Goal: Information Seeking & Learning: Learn about a topic

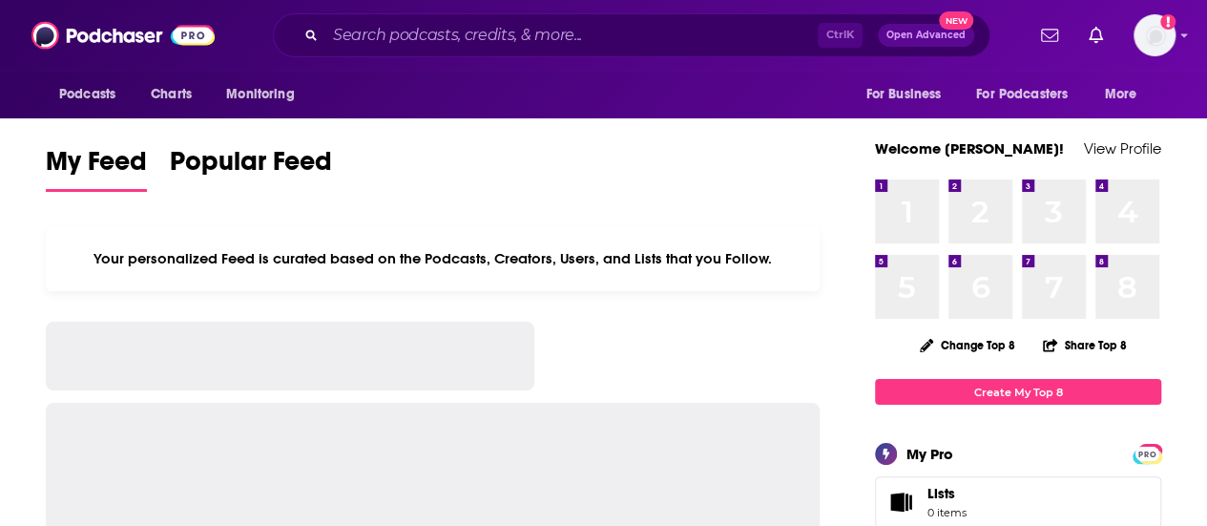
click at [528, 51] on div "Ctrl K Open Advanced New" at bounding box center [631, 35] width 717 height 44
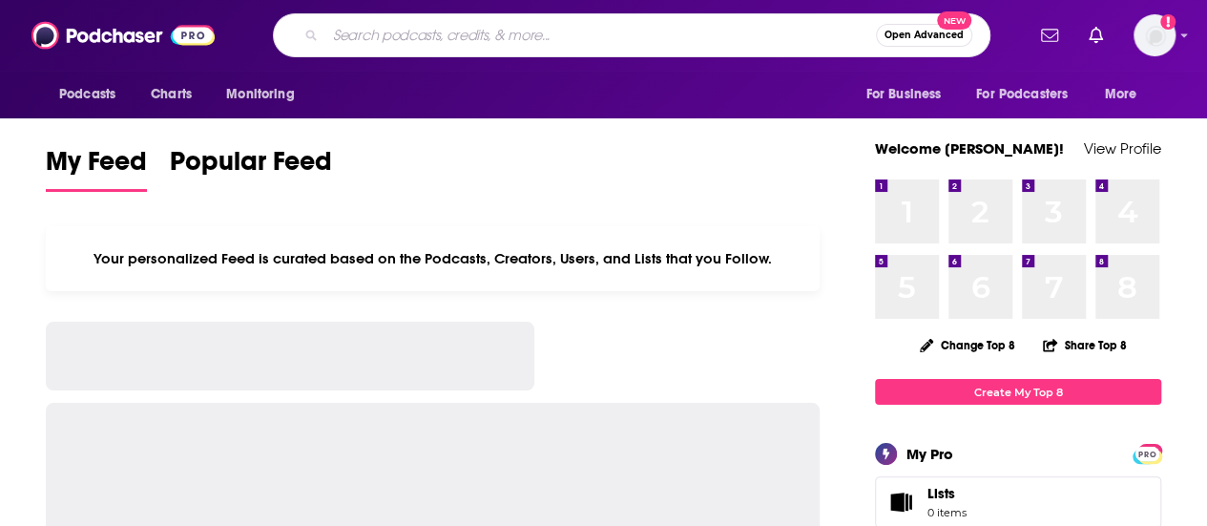
click at [528, 48] on input "Search podcasts, credits, & more..." at bounding box center [600, 35] width 550 height 31
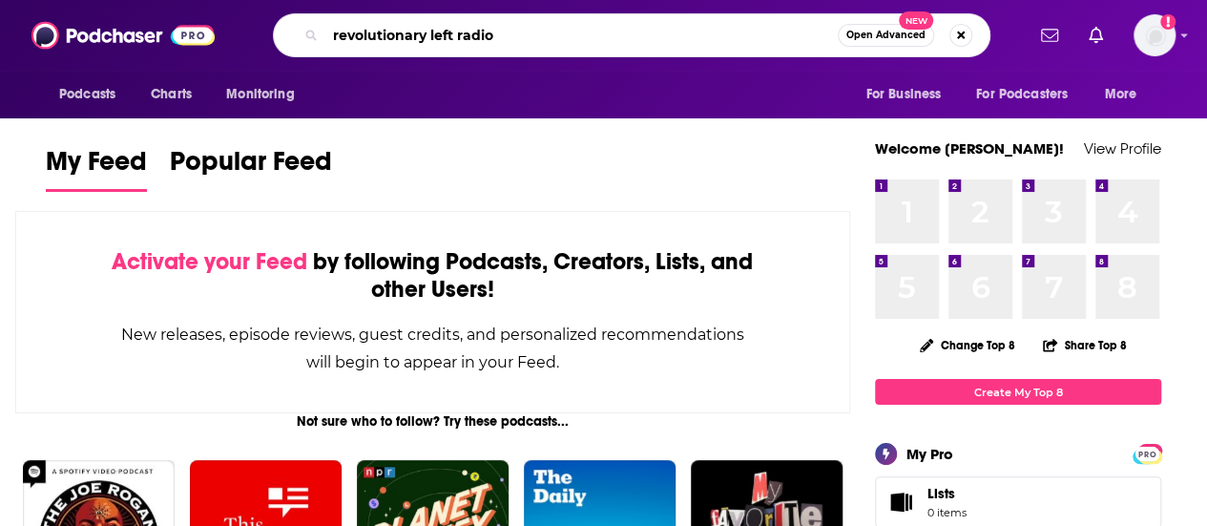
type input "revolutionary left radio"
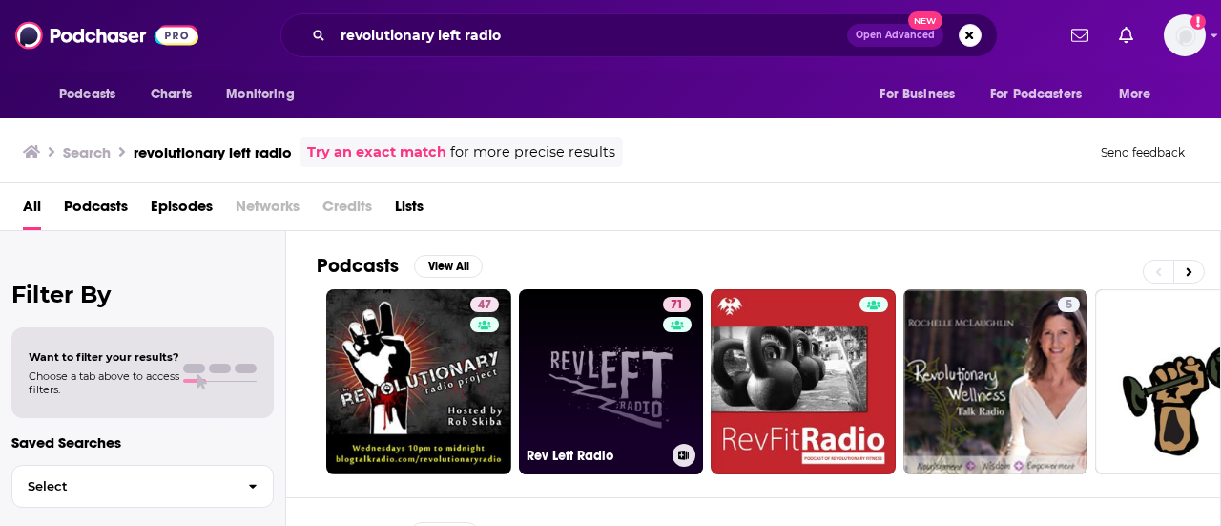
click at [549, 341] on link "71 Rev Left Radio" at bounding box center [611, 381] width 185 height 185
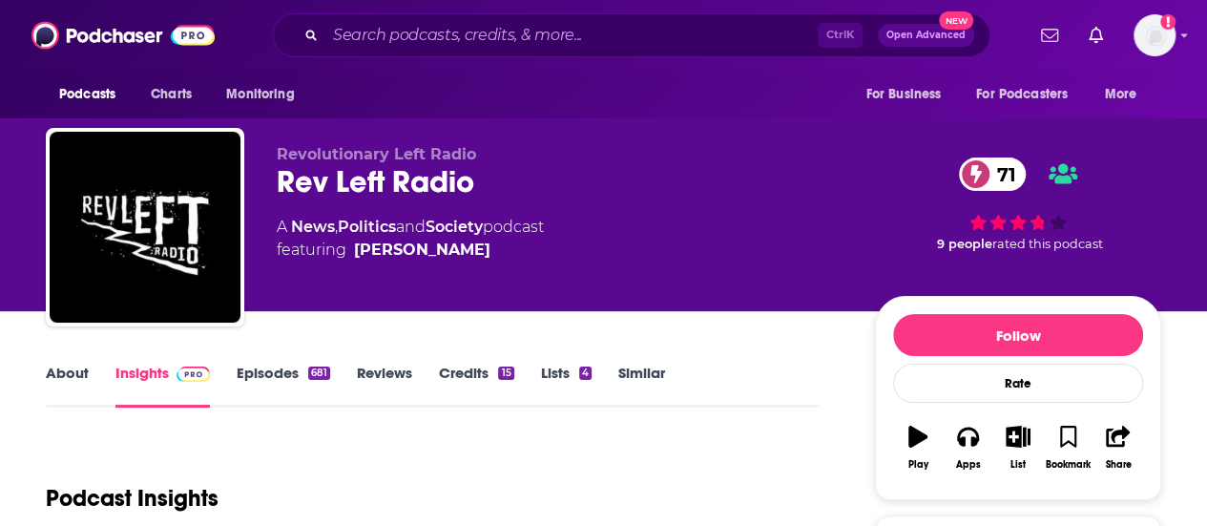
scroll to position [191, 0]
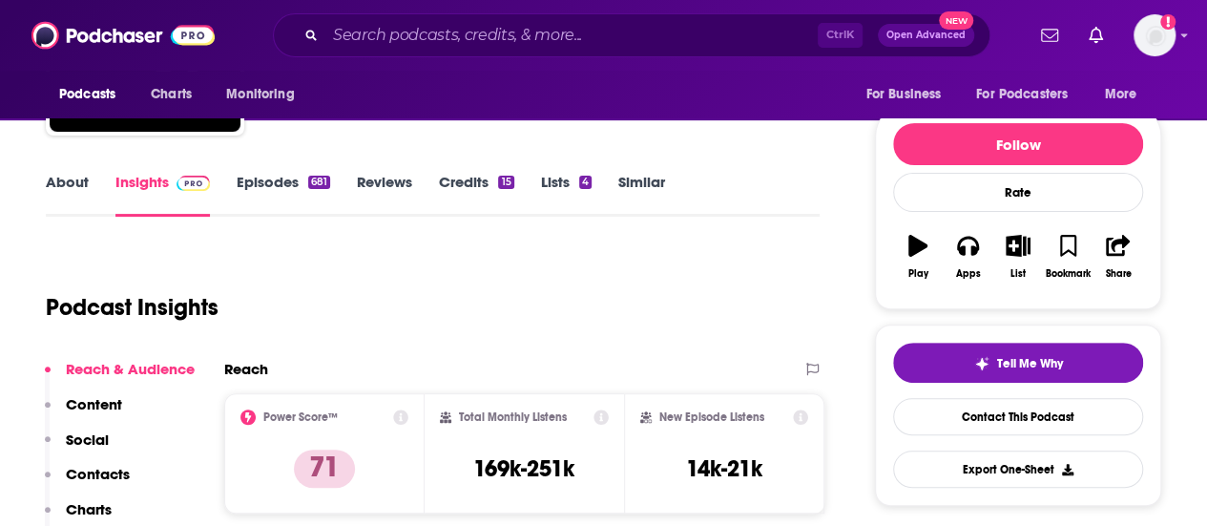
click at [248, 184] on link "Episodes 681" at bounding box center [283, 195] width 93 height 44
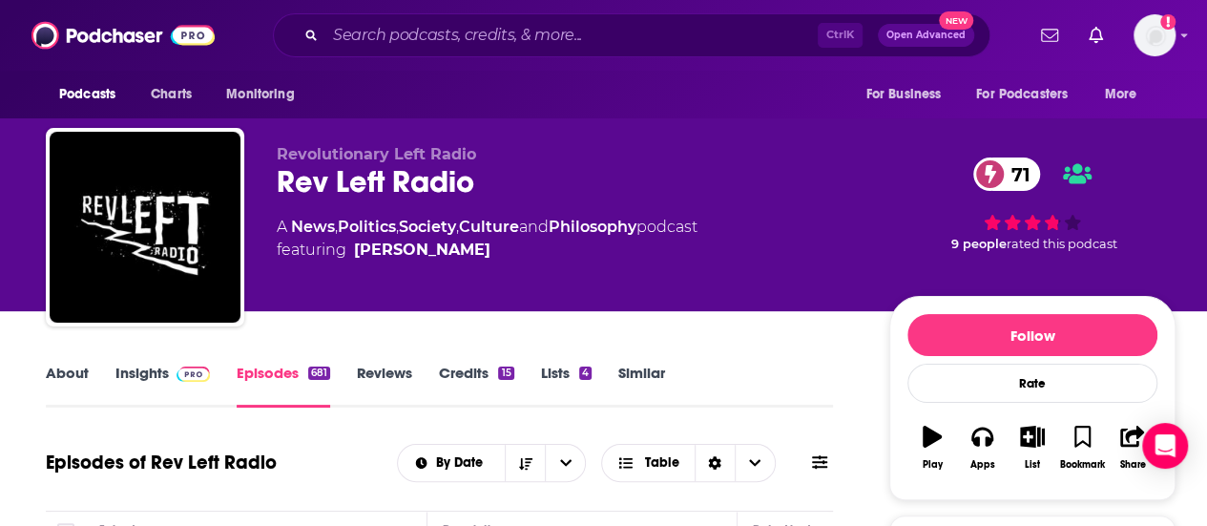
drag, startPoint x: 129, startPoint y: 360, endPoint x: 141, endPoint y: 367, distance: 14.6
click at [141, 376] on link "Insights" at bounding box center [162, 385] width 94 height 44
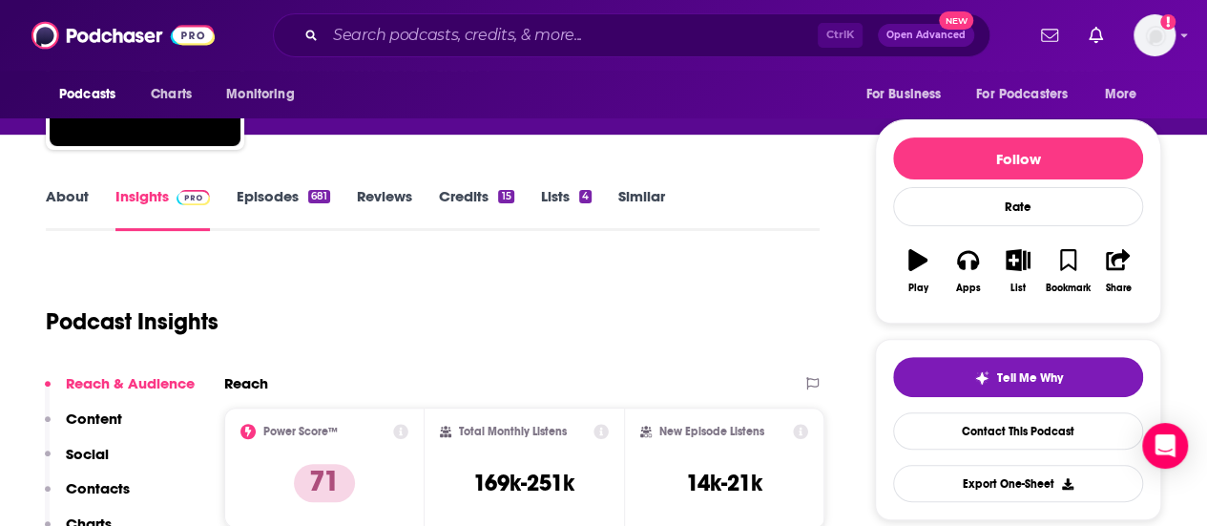
scroll to position [95, 0]
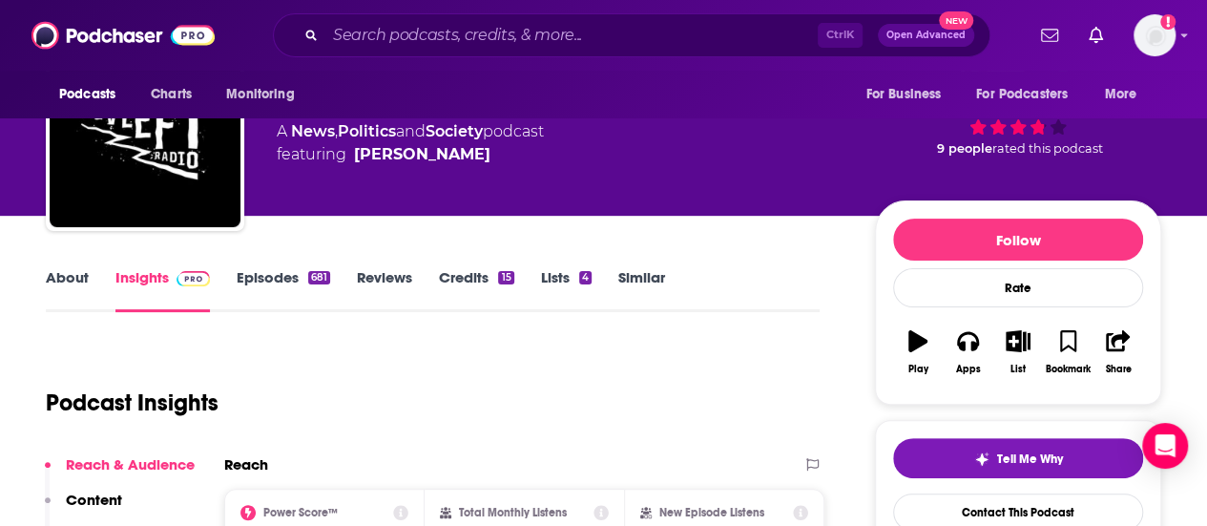
click at [254, 279] on link "Episodes 681" at bounding box center [283, 290] width 93 height 44
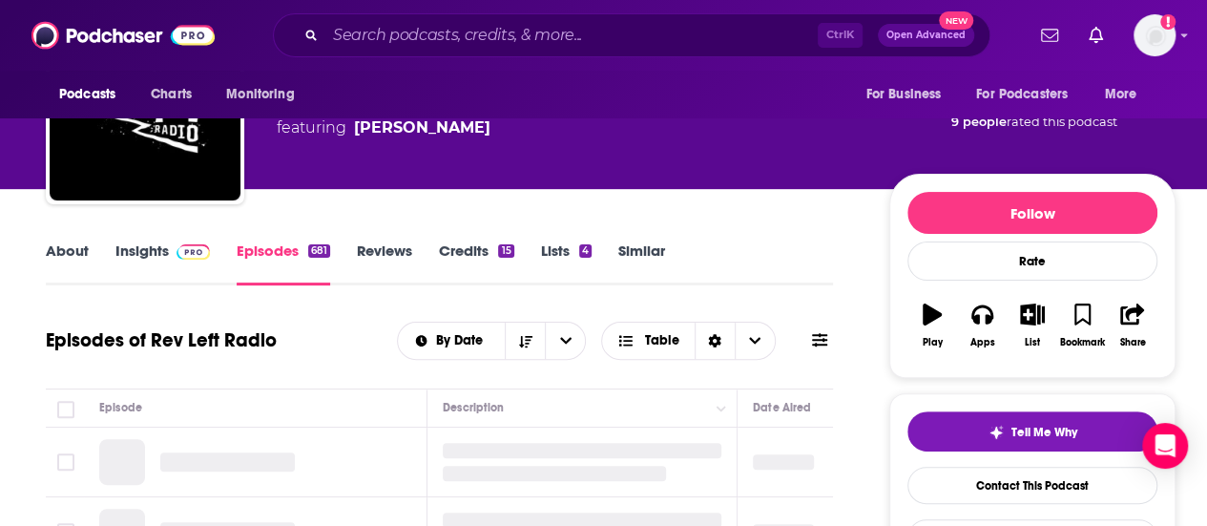
scroll to position [286, 0]
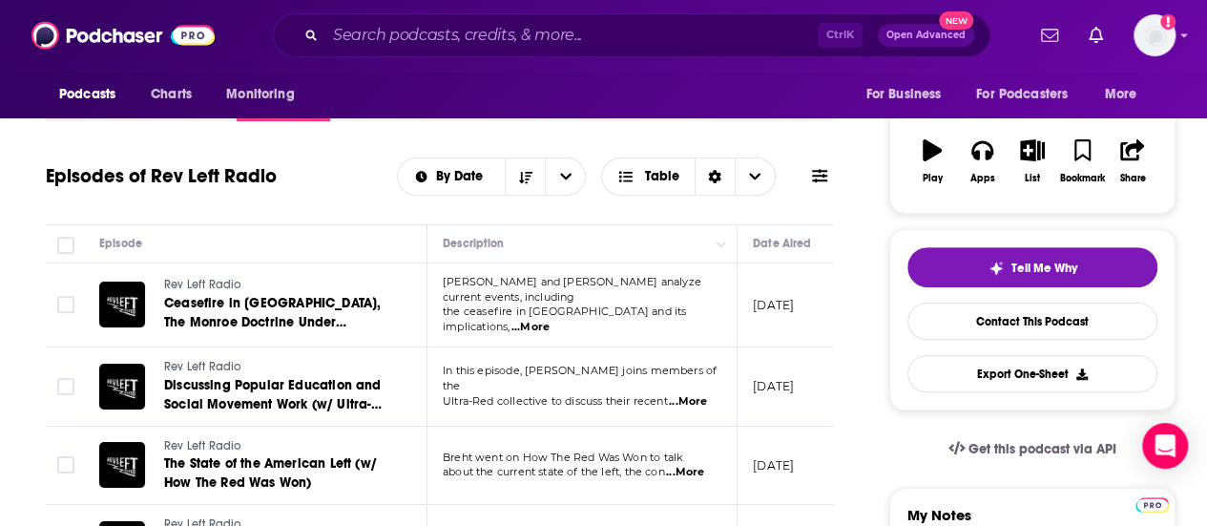
click at [549, 320] on span "...More" at bounding box center [530, 327] width 38 height 15
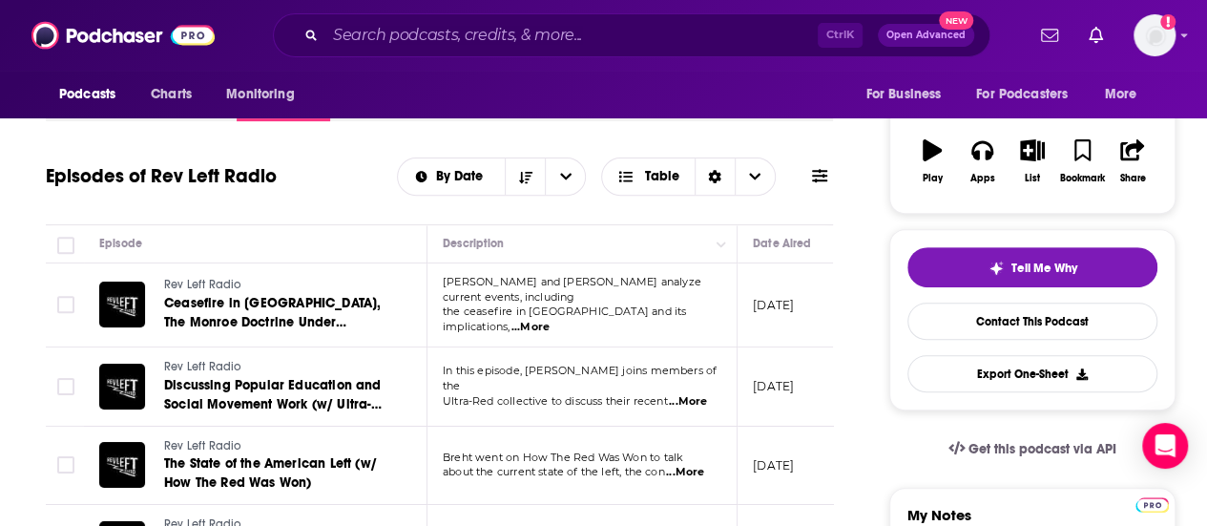
click at [693, 394] on span "...More" at bounding box center [688, 401] width 38 height 15
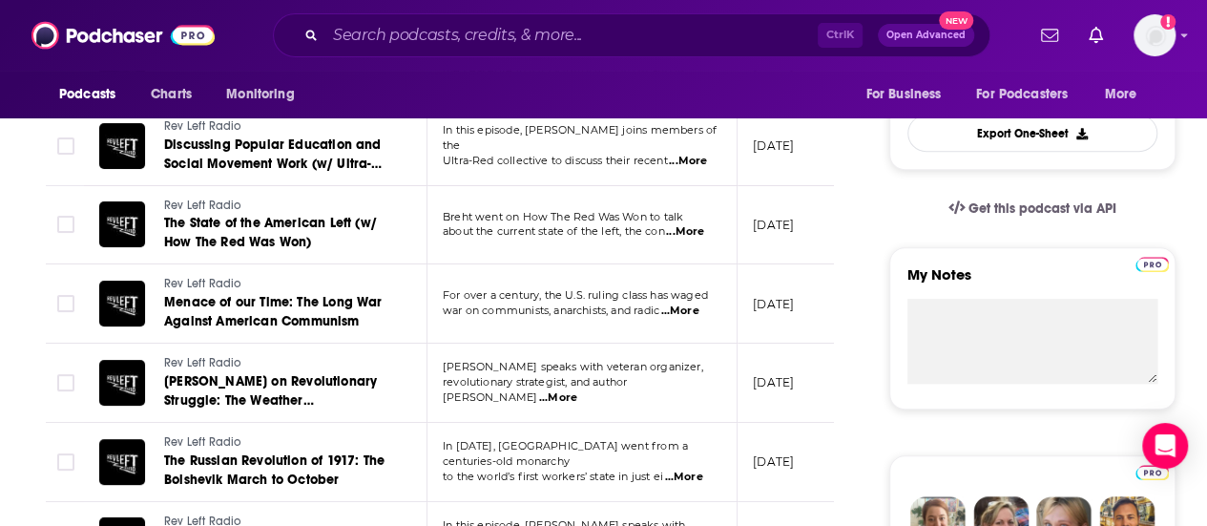
scroll to position [0, 0]
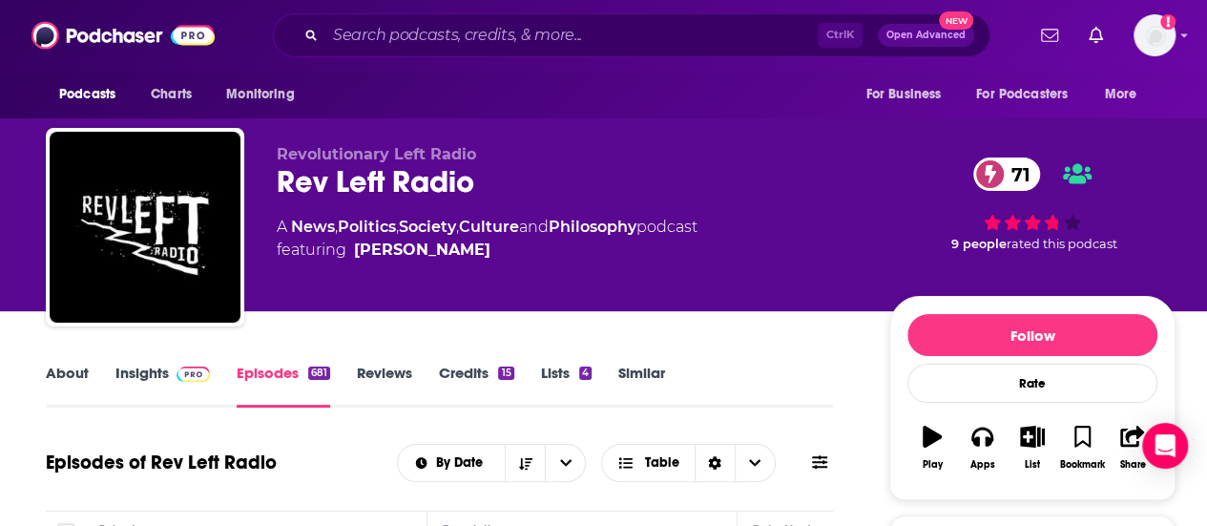
click at [164, 369] on link "Insights" at bounding box center [162, 385] width 94 height 44
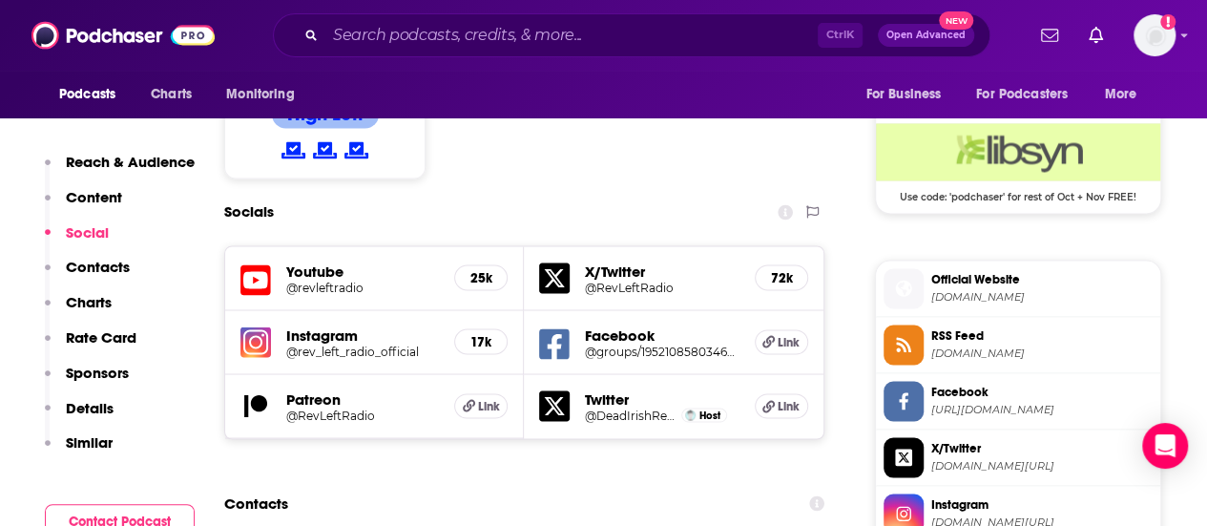
scroll to position [1621, 0]
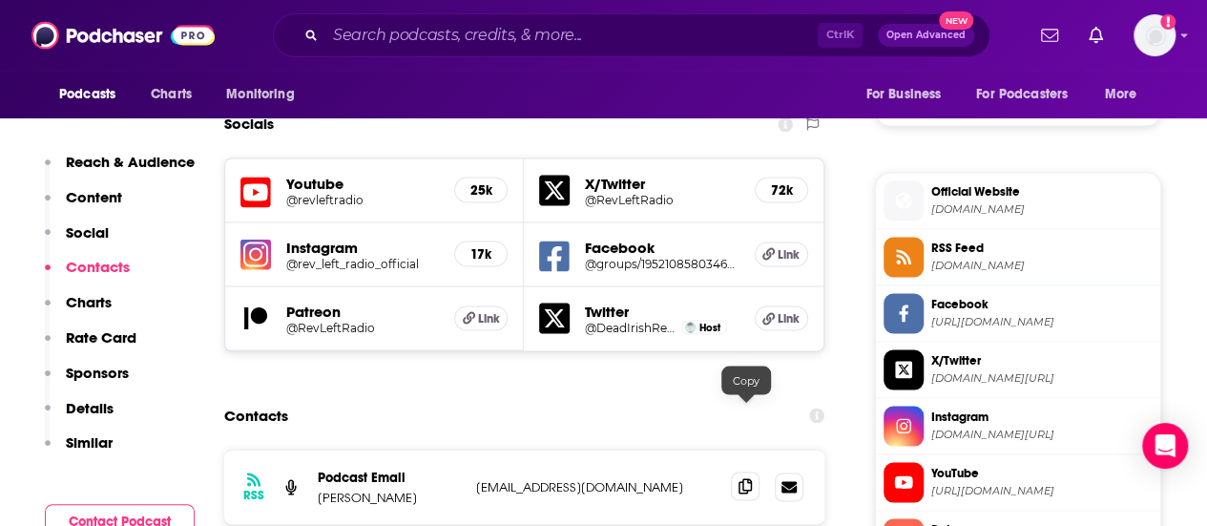
click at [754, 471] on span at bounding box center [745, 485] width 29 height 29
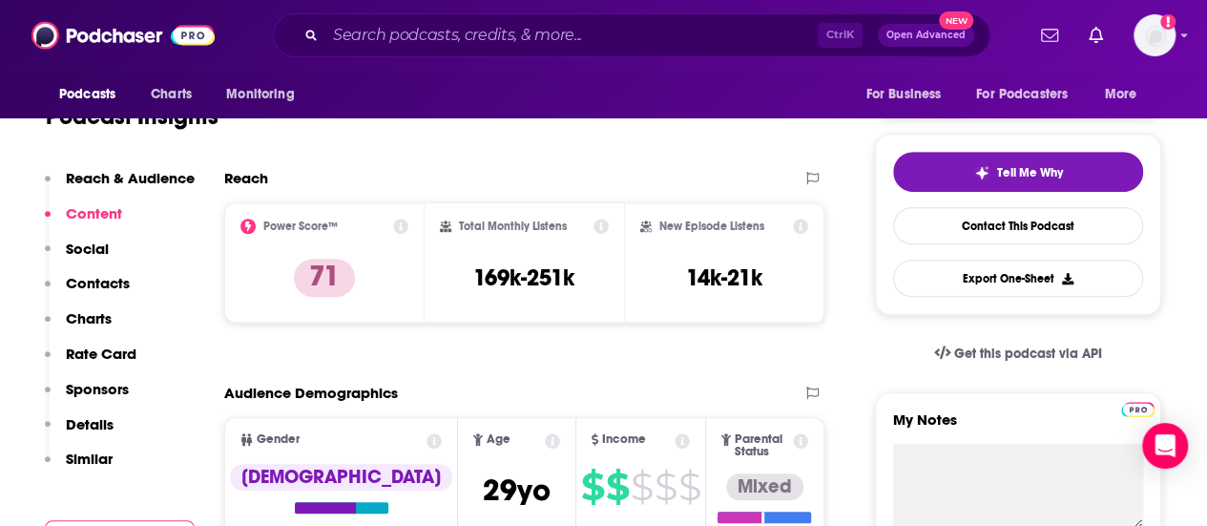
scroll to position [0, 0]
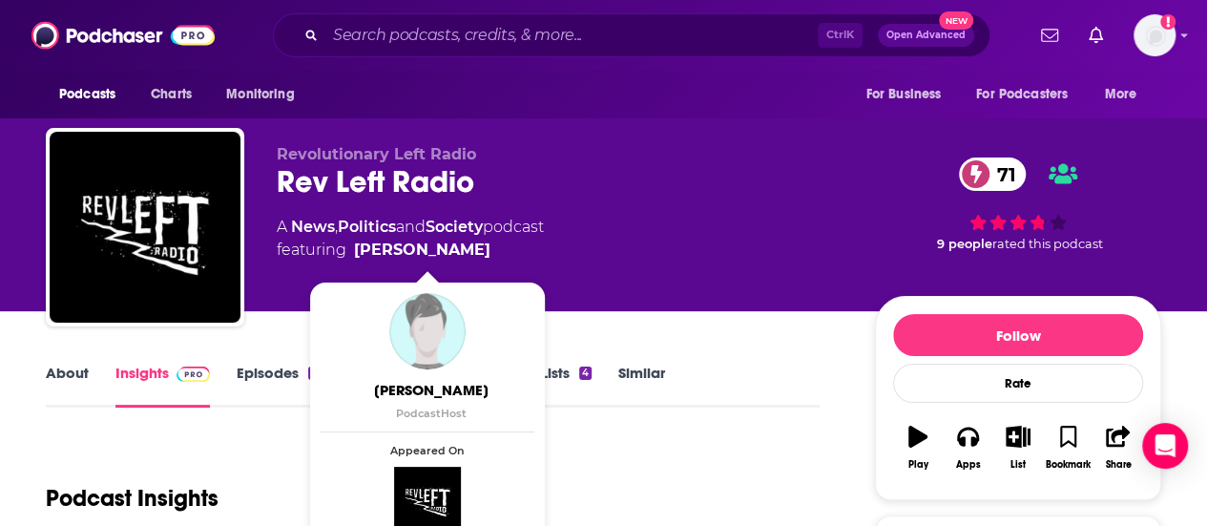
drag, startPoint x: 518, startPoint y: 252, endPoint x: 454, endPoint y: 257, distance: 64.1
click at [454, 257] on span "featuring [PERSON_NAME]" at bounding box center [410, 249] width 267 height 23
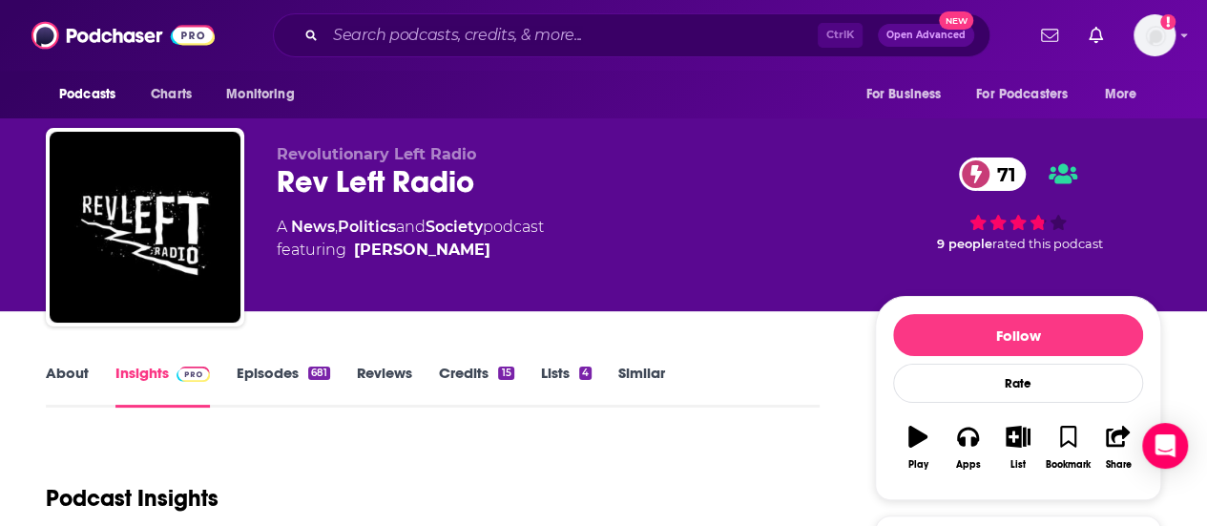
click at [546, 268] on div "Revolutionary Left Radio Rev Left Radio 71 A News , Politics and Society podcas…" at bounding box center [561, 221] width 568 height 153
drag, startPoint x: 512, startPoint y: 247, endPoint x: 488, endPoint y: 249, distance: 23.9
click at [488, 249] on span "featuring [PERSON_NAME]" at bounding box center [410, 249] width 267 height 23
copy span "[PERSON_NAME]"
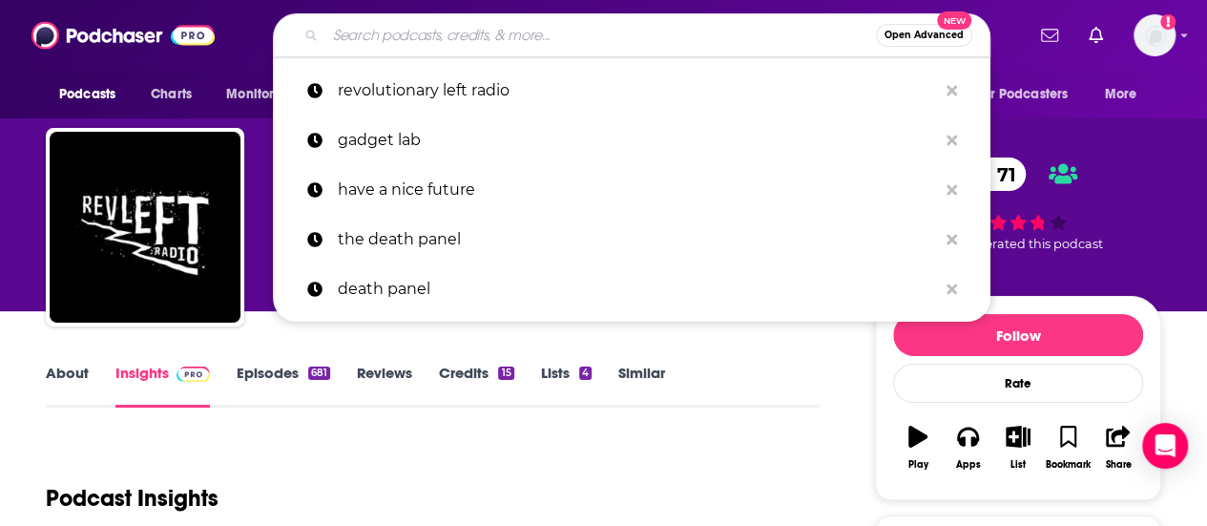
click at [399, 31] on input "Search podcasts, credits, & more..." at bounding box center [600, 35] width 550 height 31
click at [368, 24] on input "Search podcasts, credits, & more..." at bounding box center [600, 35] width 550 height 31
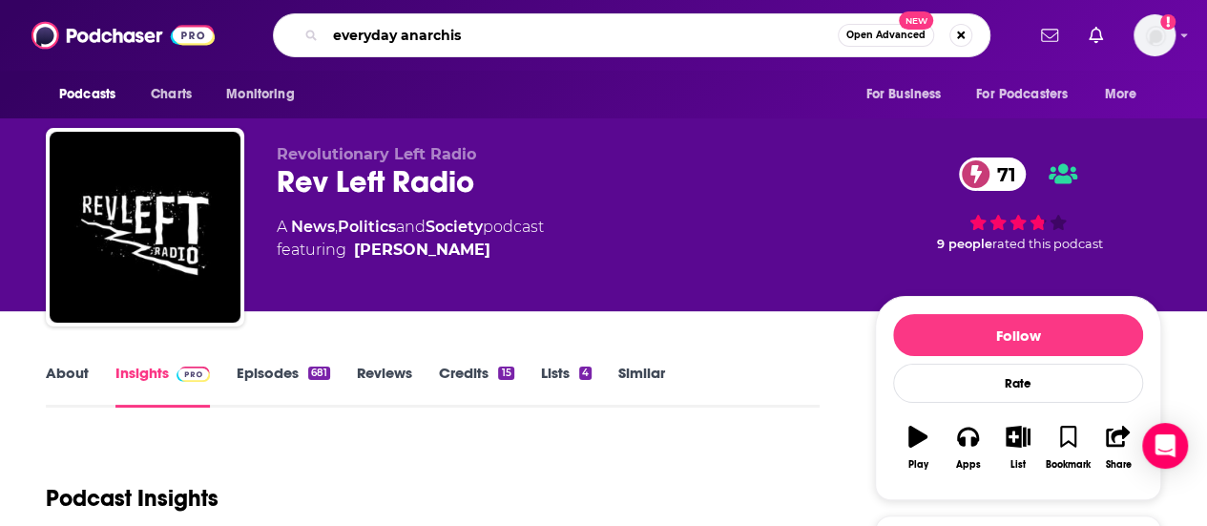
type input "everyday anarchism"
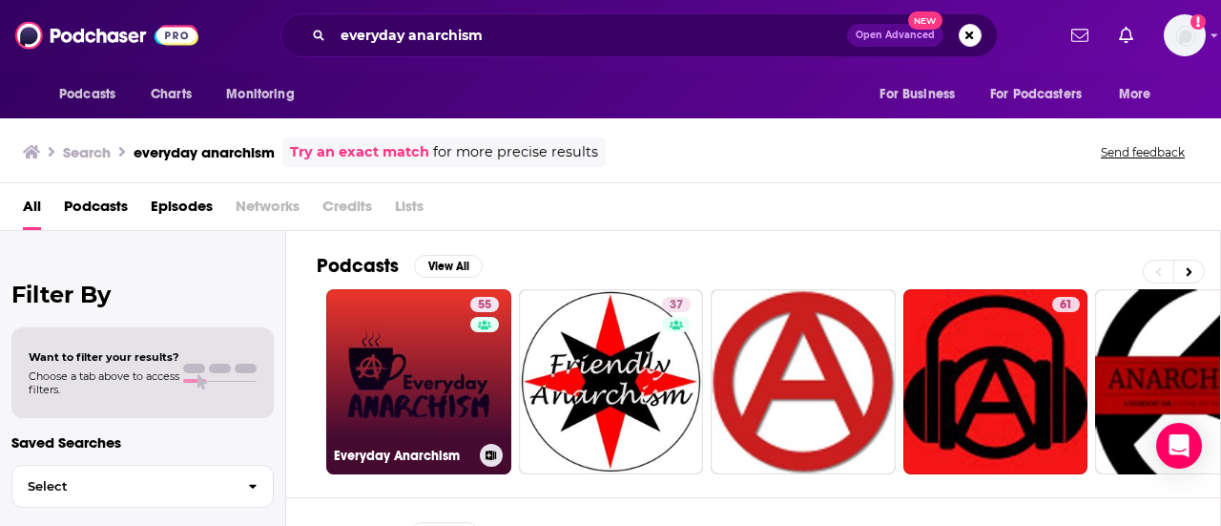
click at [449, 382] on link "55 Everyday Anarchism" at bounding box center [418, 381] width 185 height 185
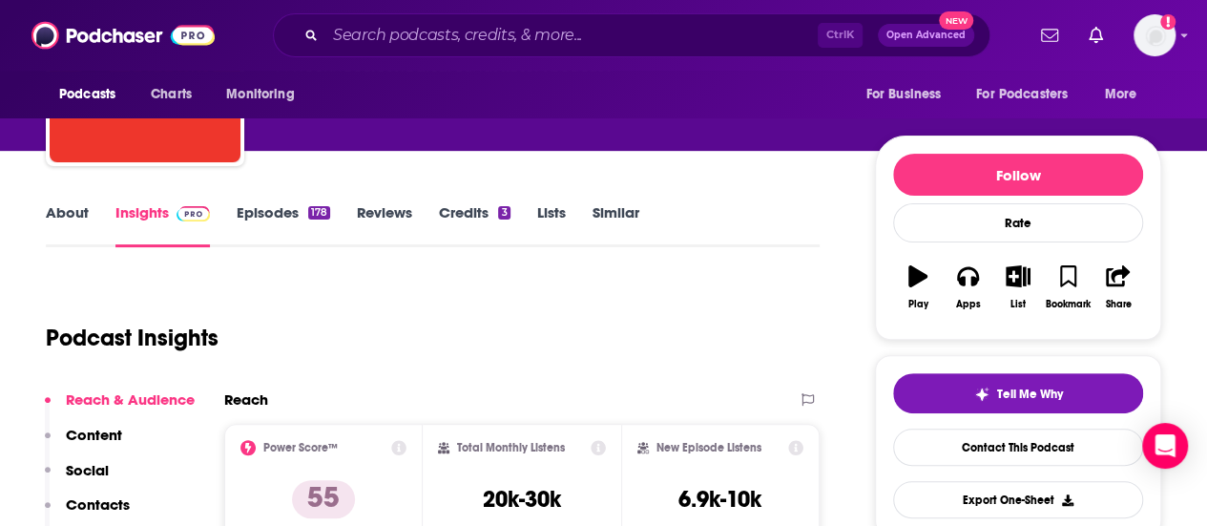
scroll to position [191, 0]
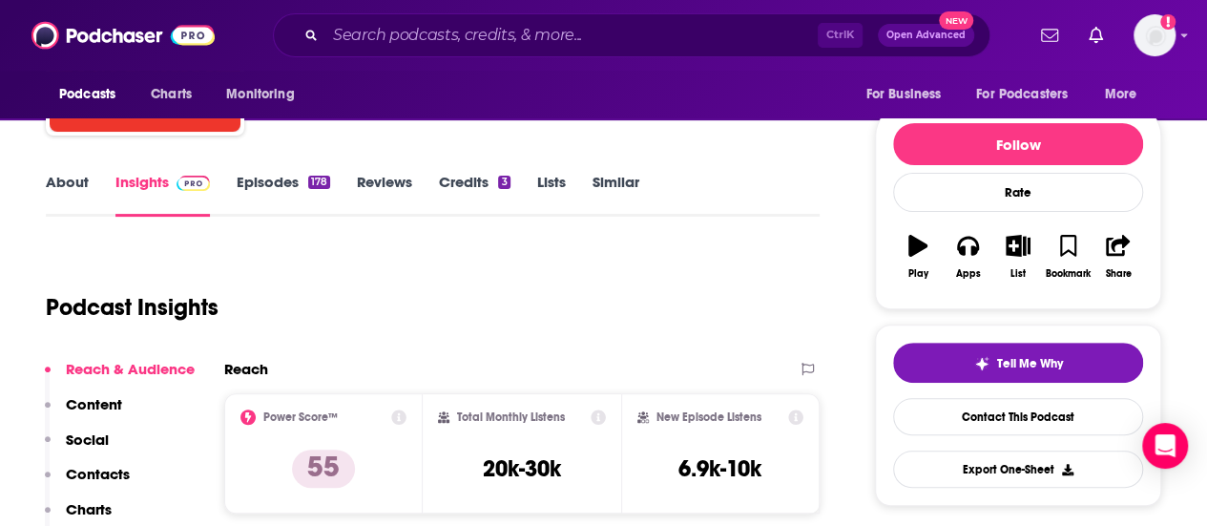
click at [294, 176] on link "Episodes 178" at bounding box center [283, 195] width 93 height 44
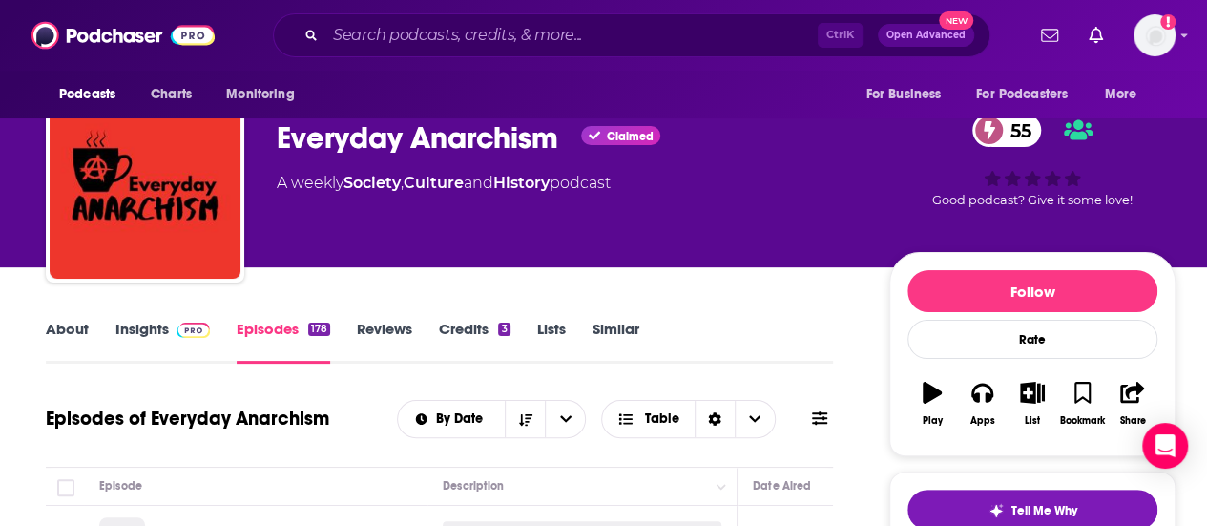
scroll to position [191, 0]
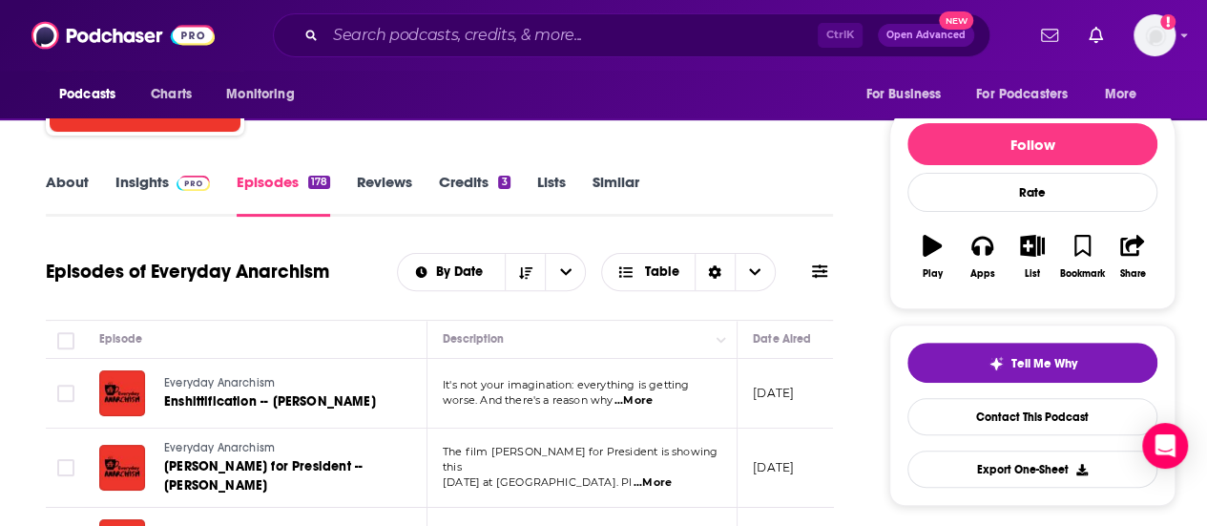
click at [138, 184] on link "Insights" at bounding box center [162, 195] width 94 height 44
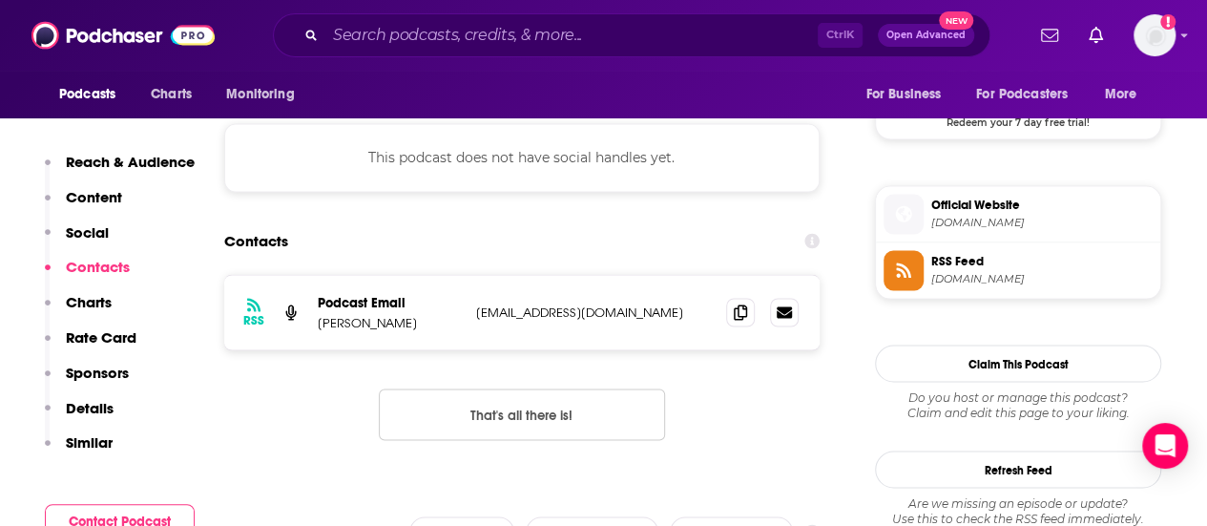
scroll to position [1621, 0]
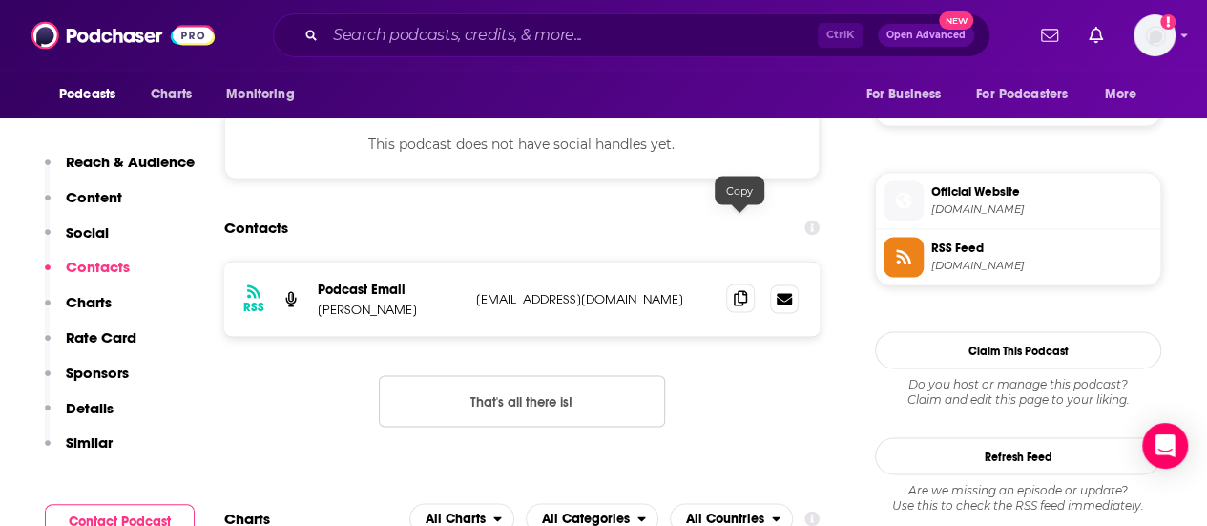
click at [738, 290] on icon at bounding box center [739, 297] width 13 height 15
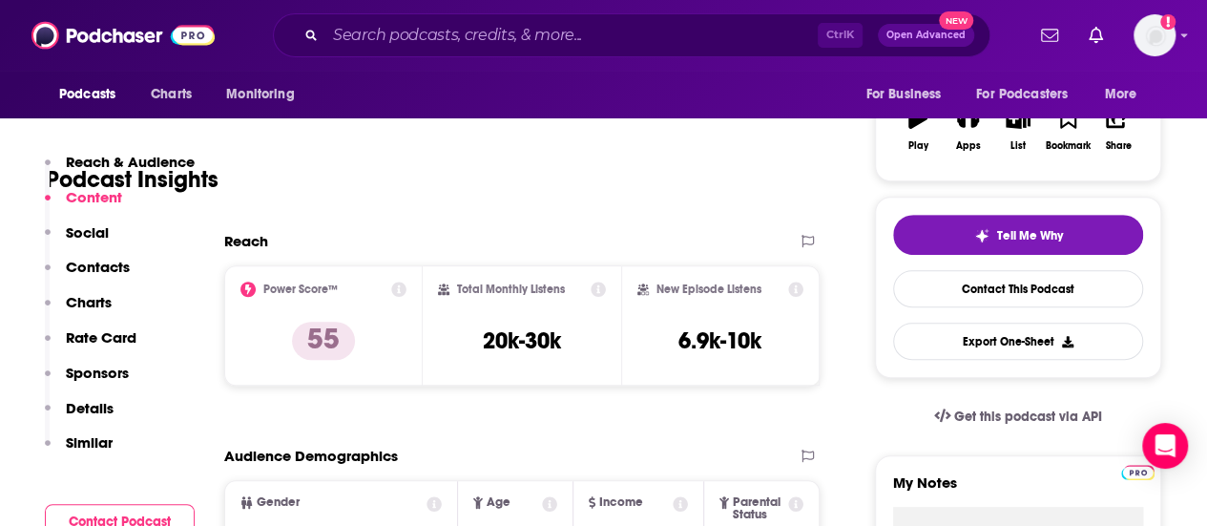
scroll to position [0, 0]
